Goal: Transaction & Acquisition: Subscribe to service/newsletter

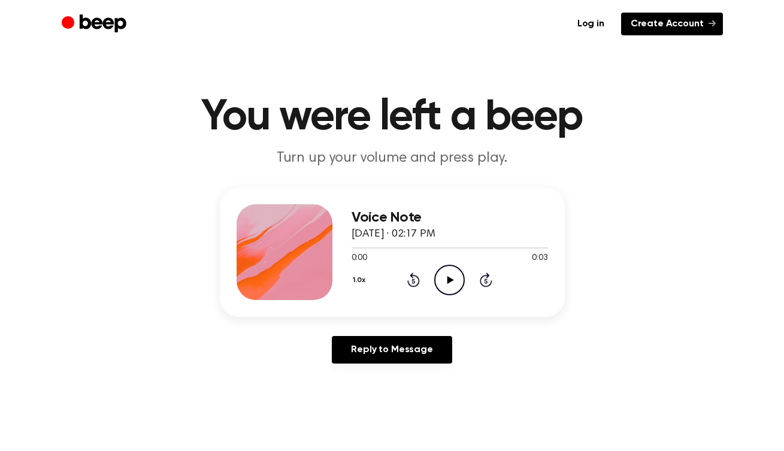
click at [650, 28] on link "Create Account" at bounding box center [672, 24] width 102 height 23
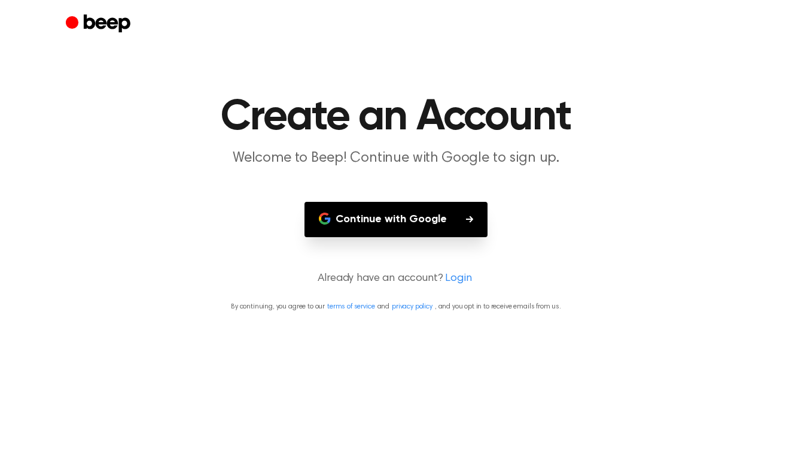
click at [461, 215] on button "Continue with Google" at bounding box center [396, 219] width 183 height 35
click at [381, 218] on button "Continue with Google" at bounding box center [396, 219] width 183 height 35
click at [463, 224] on button "Continue with Google" at bounding box center [396, 219] width 183 height 35
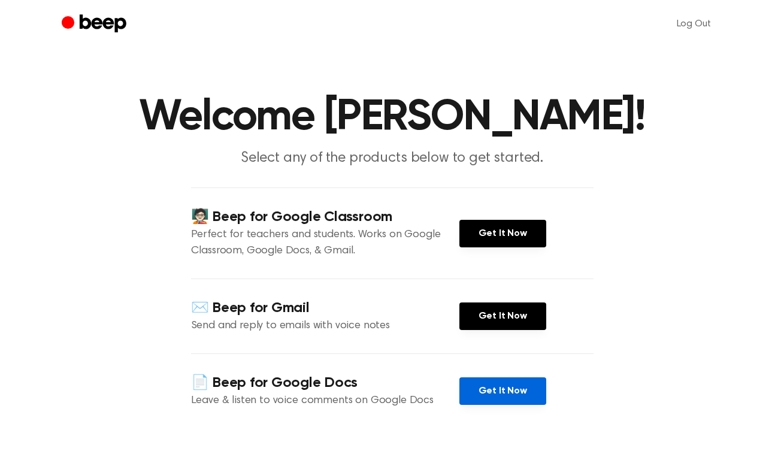
click at [512, 387] on link "Get It Now" at bounding box center [502, 391] width 87 height 28
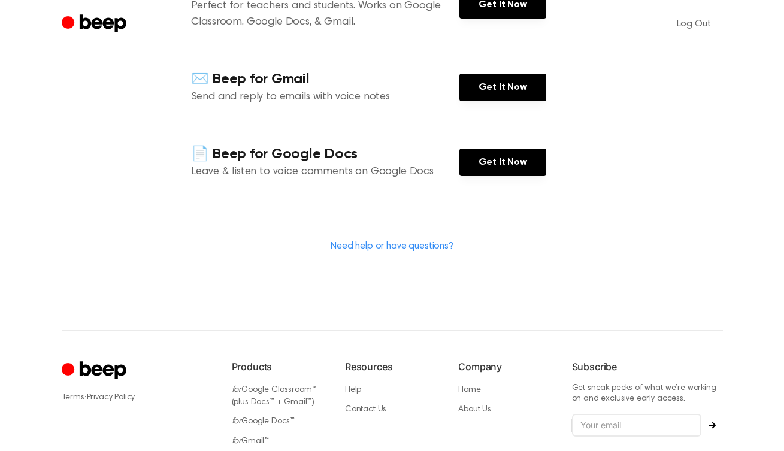
scroll to position [336, 0]
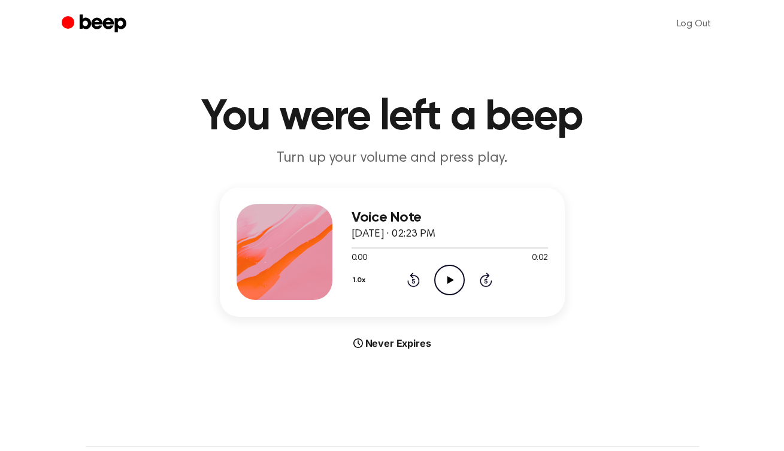
click at [445, 283] on icon "Play Audio" at bounding box center [449, 280] width 31 height 31
click at [450, 276] on icon "Play Audio" at bounding box center [449, 280] width 31 height 31
click at [445, 284] on icon "Play Audio" at bounding box center [449, 280] width 31 height 31
